Goal: Transaction & Acquisition: Purchase product/service

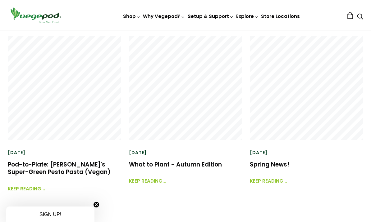
scroll to position [1452, 0]
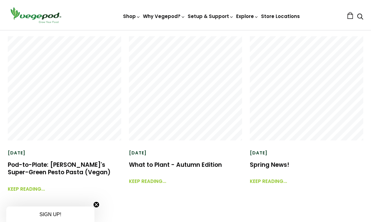
click at [196, 166] on link "What to Plant - Autumn Edition" at bounding box center [175, 165] width 93 height 8
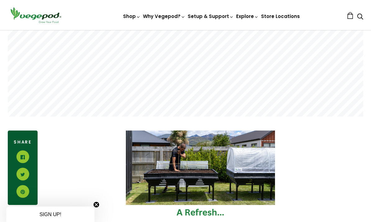
scroll to position [184, 0]
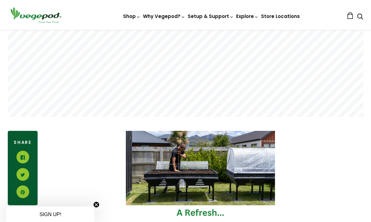
click at [185, 30] on span "Kitchen Garden" at bounding box center [185, 30] width 0 height 0
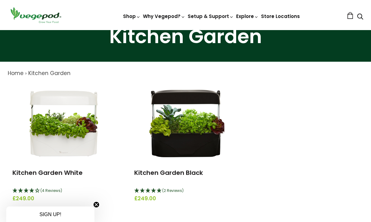
scroll to position [52, 0]
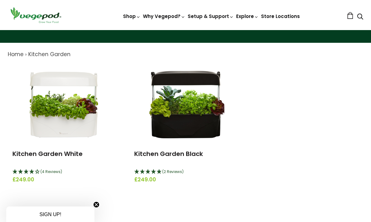
click at [41, 131] on img at bounding box center [64, 104] width 78 height 78
click at [43, 131] on img at bounding box center [64, 104] width 78 height 78
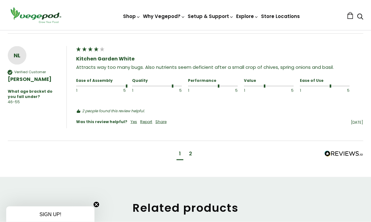
scroll to position [694, 0]
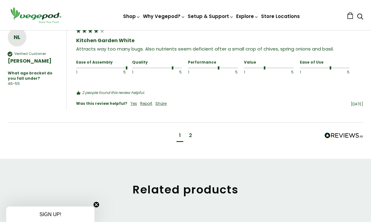
click at [192, 131] on div "2" at bounding box center [190, 136] width 8 height 11
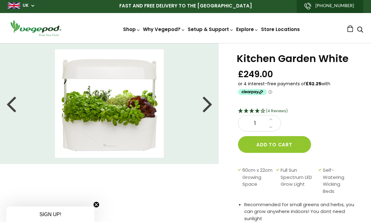
scroll to position [0, 0]
